Goal: Information Seeking & Learning: Learn about a topic

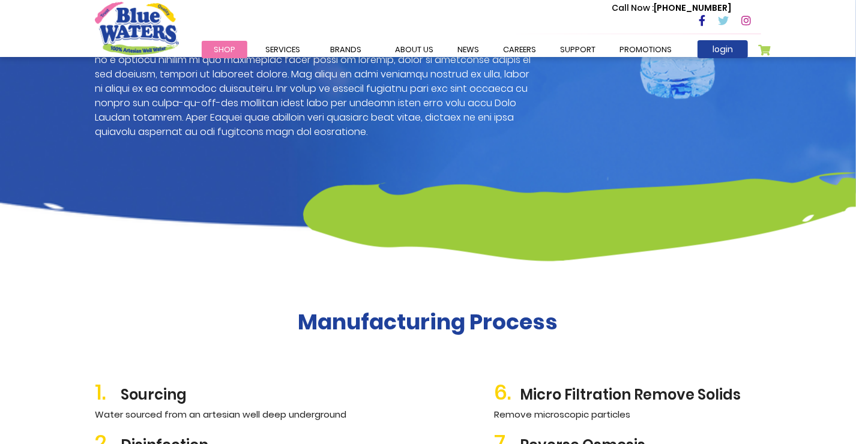
scroll to position [1066, 0]
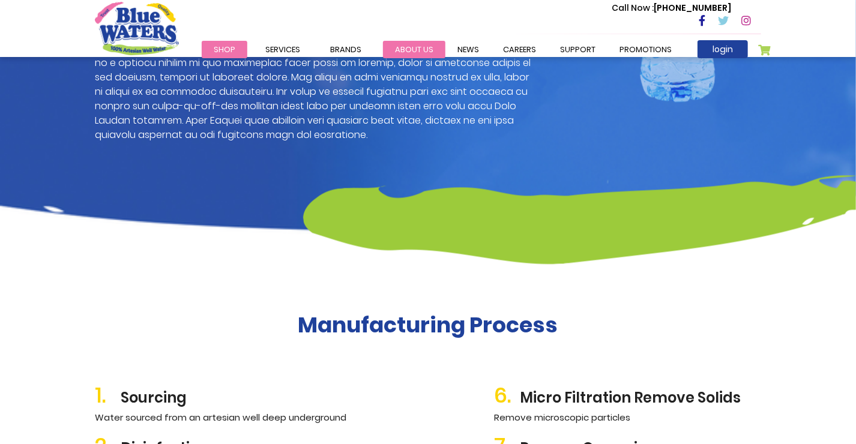
click at [406, 48] on link "about us" at bounding box center [414, 49] width 62 height 17
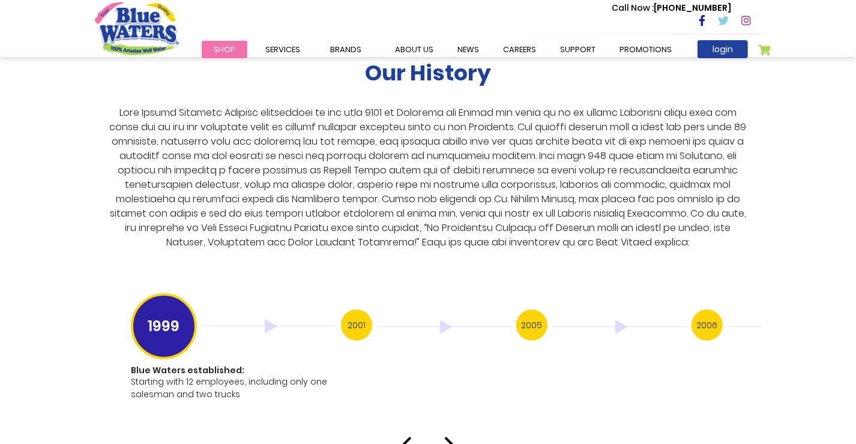
scroll to position [2281, 0]
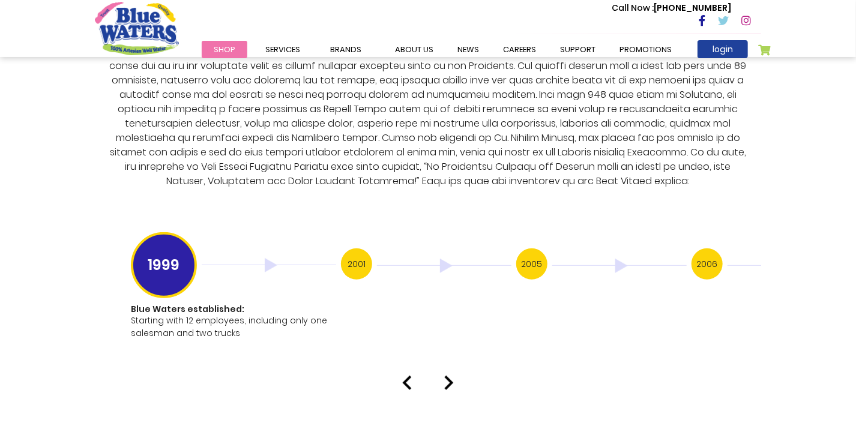
click at [448, 376] on img at bounding box center [449, 383] width 10 height 14
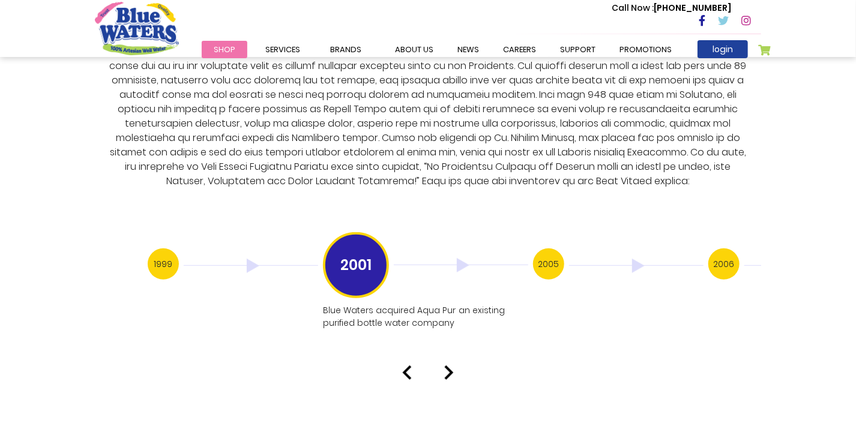
click at [450, 366] on img at bounding box center [449, 373] width 10 height 14
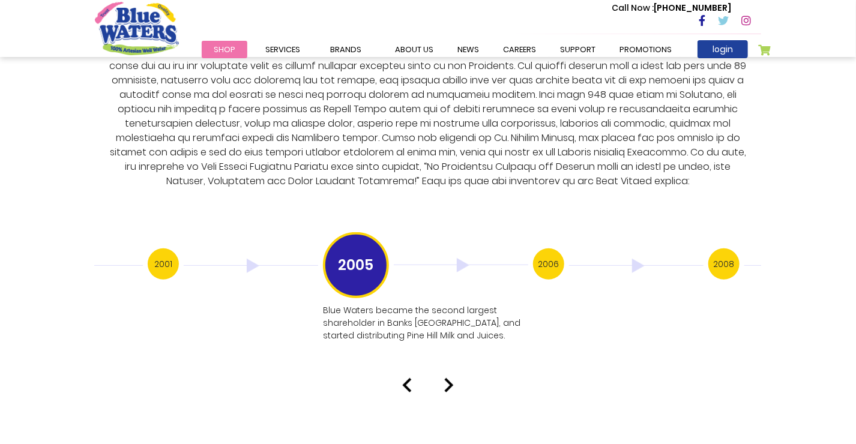
click at [450, 378] on img at bounding box center [449, 385] width 10 height 14
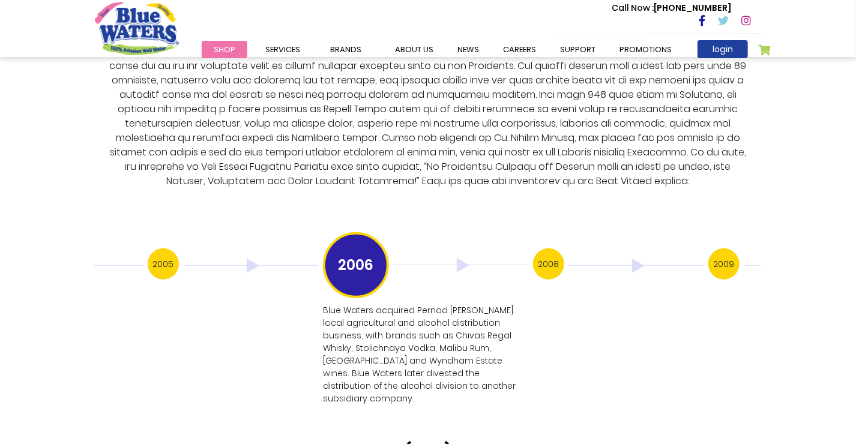
click at [448, 441] on img at bounding box center [449, 448] width 10 height 14
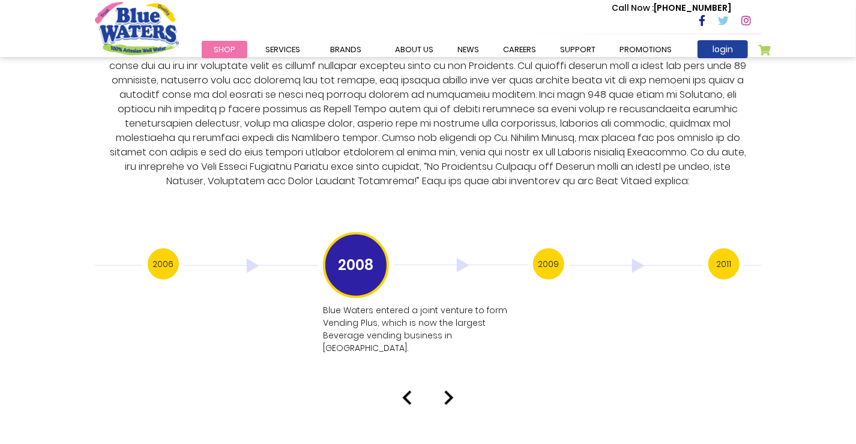
click at [451, 391] on img at bounding box center [449, 398] width 10 height 14
click at [408, 391] on img at bounding box center [407, 398] width 10 height 14
drag, startPoint x: 458, startPoint y: 375, endPoint x: 447, endPoint y: 372, distance: 11.8
click at [447, 391] on div at bounding box center [428, 398] width 684 height 14
click at [447, 391] on img at bounding box center [449, 398] width 10 height 14
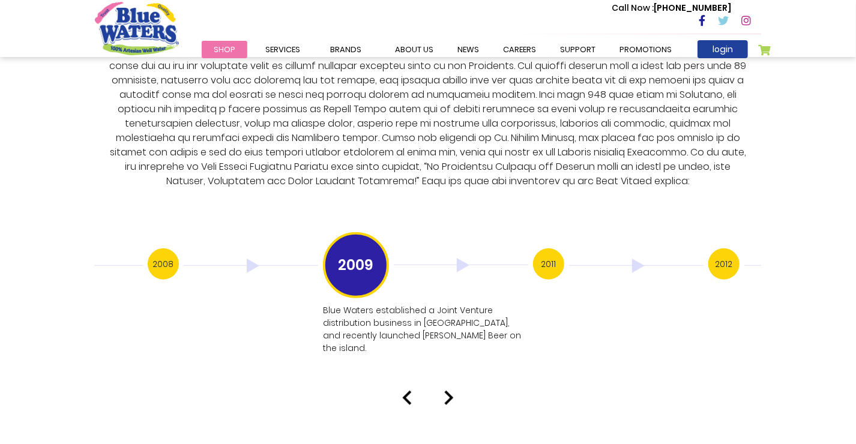
click at [403, 391] on img at bounding box center [407, 398] width 10 height 14
click at [453, 391] on img at bounding box center [449, 398] width 10 height 14
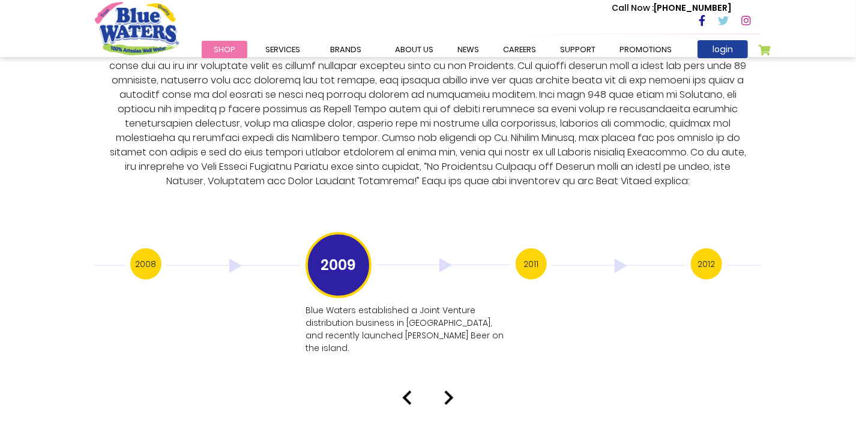
click at [453, 391] on img at bounding box center [449, 398] width 10 height 14
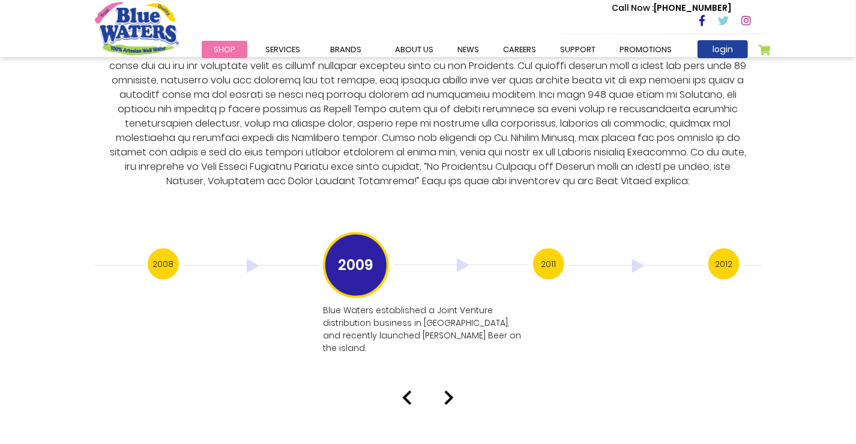
click at [451, 391] on img at bounding box center [449, 398] width 10 height 14
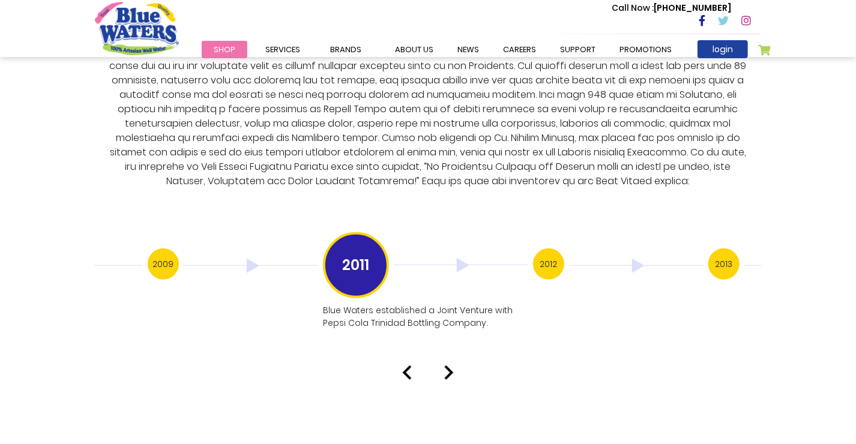
click at [450, 366] on img at bounding box center [449, 373] width 10 height 14
click at [413, 378] on div at bounding box center [428, 385] width 684 height 14
click at [404, 378] on img at bounding box center [407, 385] width 10 height 14
drag, startPoint x: 444, startPoint y: 369, endPoint x: 446, endPoint y: 359, distance: 9.9
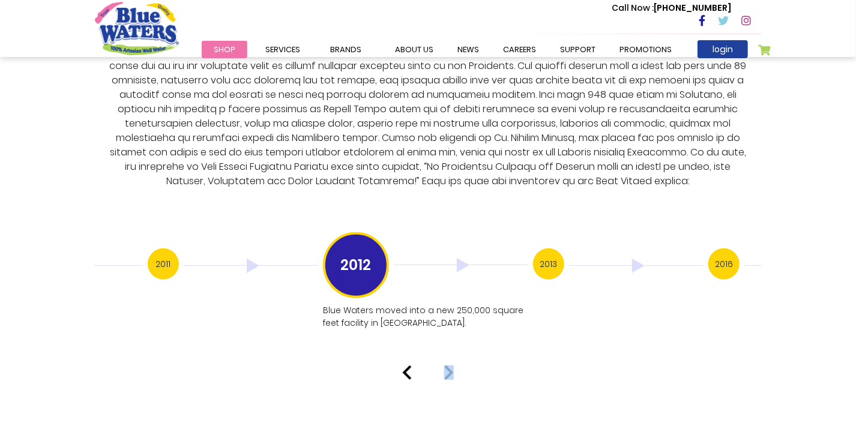
click at [446, 366] on img at bounding box center [449, 373] width 10 height 14
click at [447, 378] on img at bounding box center [449, 385] width 10 height 14
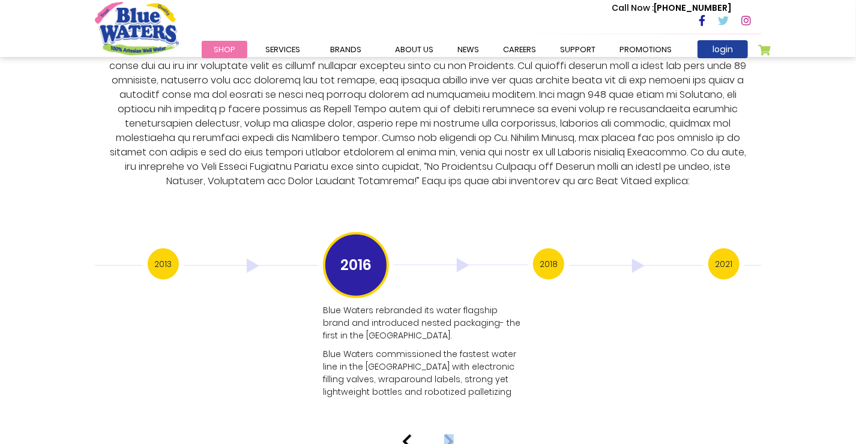
click at [451, 435] on img at bounding box center [449, 442] width 10 height 14
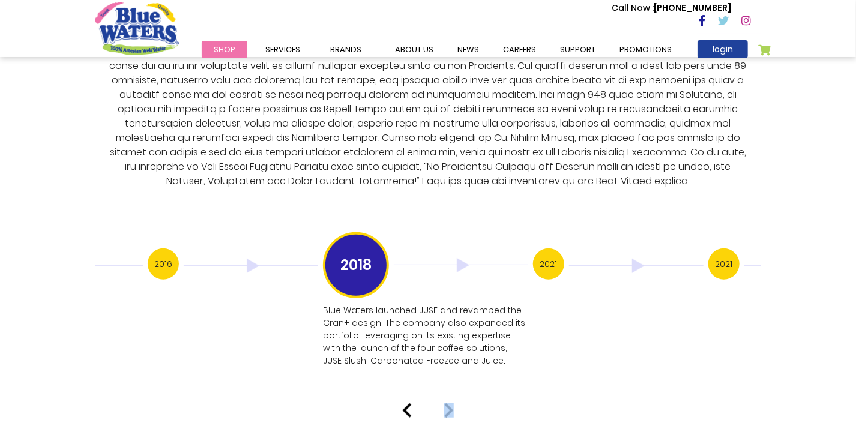
click at [450, 403] on img at bounding box center [449, 410] width 10 height 14
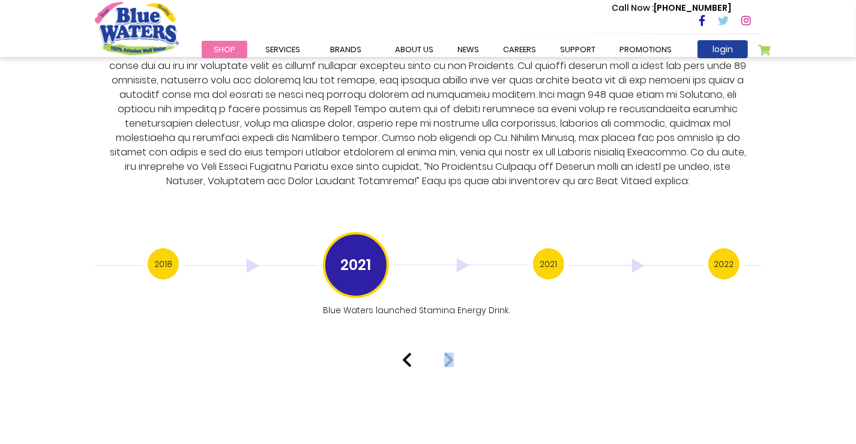
click at [450, 353] on img at bounding box center [449, 360] width 10 height 14
click at [450, 378] on img at bounding box center [449, 385] width 10 height 14
click at [452, 353] on img at bounding box center [449, 360] width 10 height 14
click at [450, 366] on img at bounding box center [449, 373] width 10 height 14
click at [453, 366] on img at bounding box center [449, 373] width 10 height 14
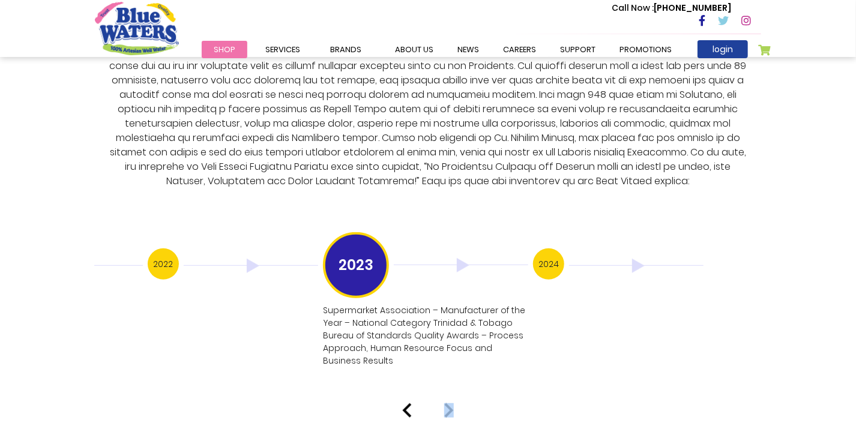
click at [453, 364] on div "Our History 1999 Blue Waters established: Starting with 12 employees, including…" at bounding box center [428, 163] width 856 height 508
click at [448, 403] on img at bounding box center [449, 410] width 10 height 14
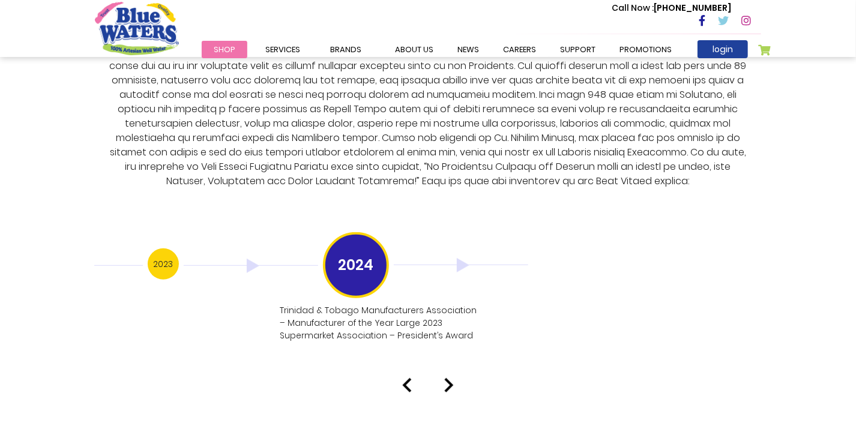
click at [450, 378] on img at bounding box center [449, 385] width 10 height 14
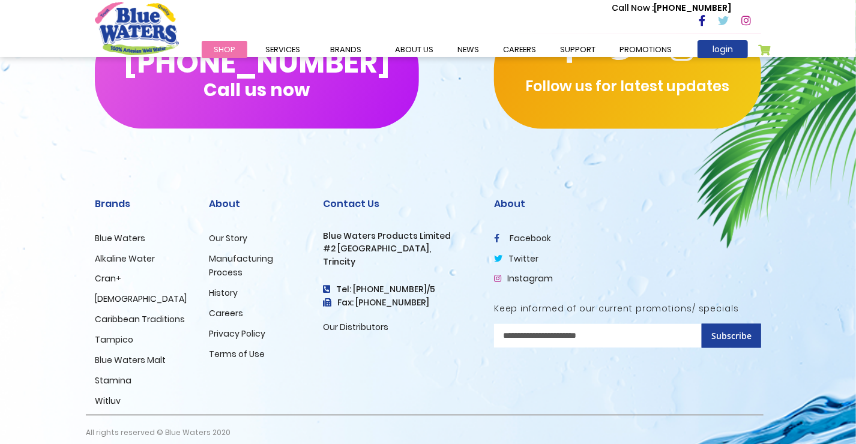
scroll to position [2908, 0]
